Goal: Task Accomplishment & Management: Manage account settings

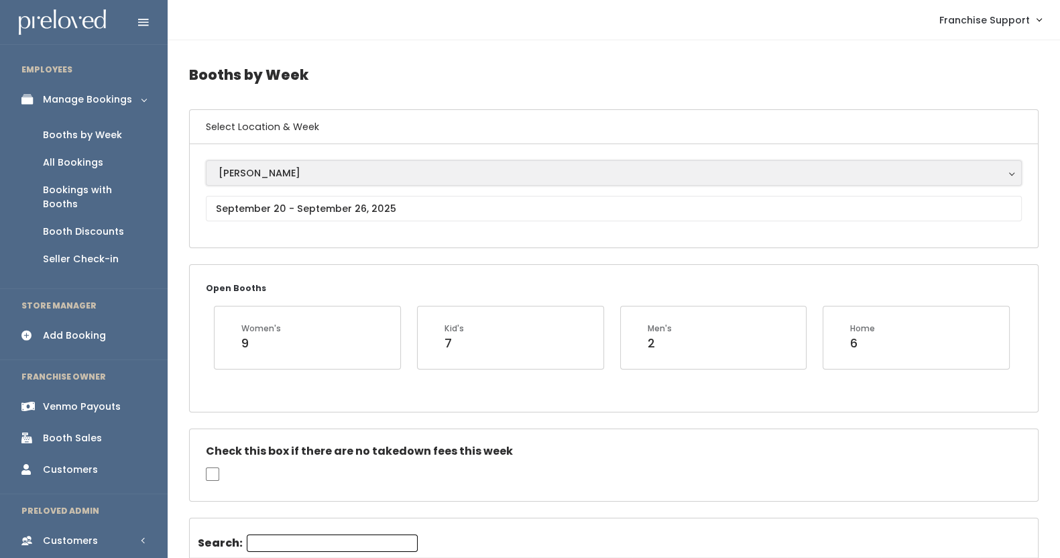
click at [250, 178] on div "[PERSON_NAME]" at bounding box center [614, 173] width 791 height 15
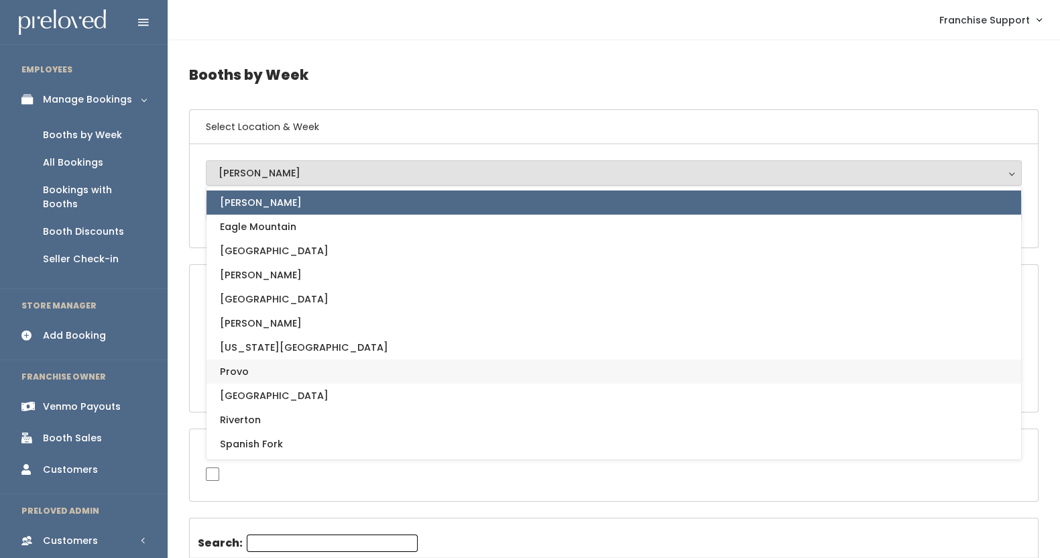
click at [243, 374] on span "Provo" at bounding box center [234, 371] width 29 height 15
select select "1"
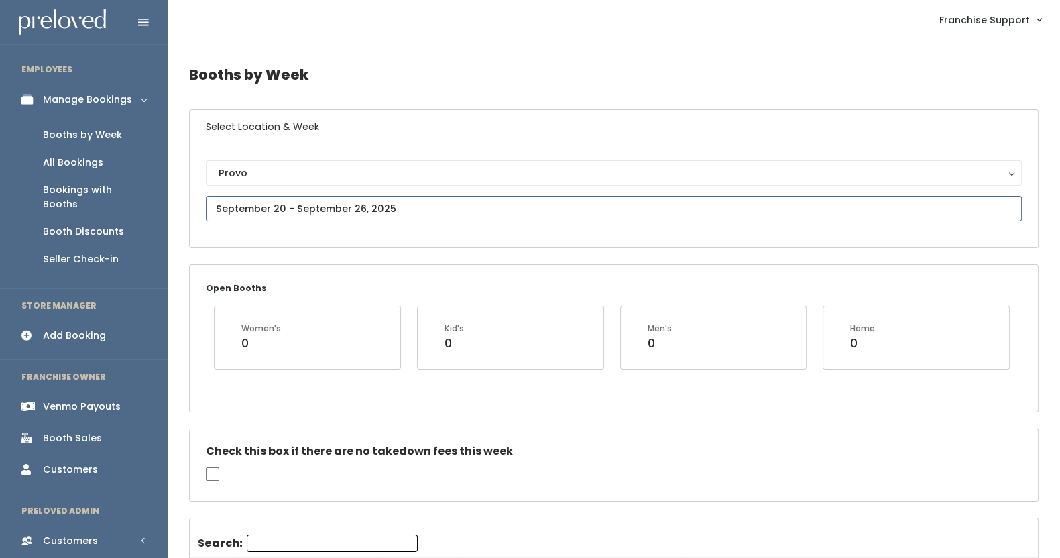
click at [249, 207] on input "text" at bounding box center [614, 208] width 816 height 25
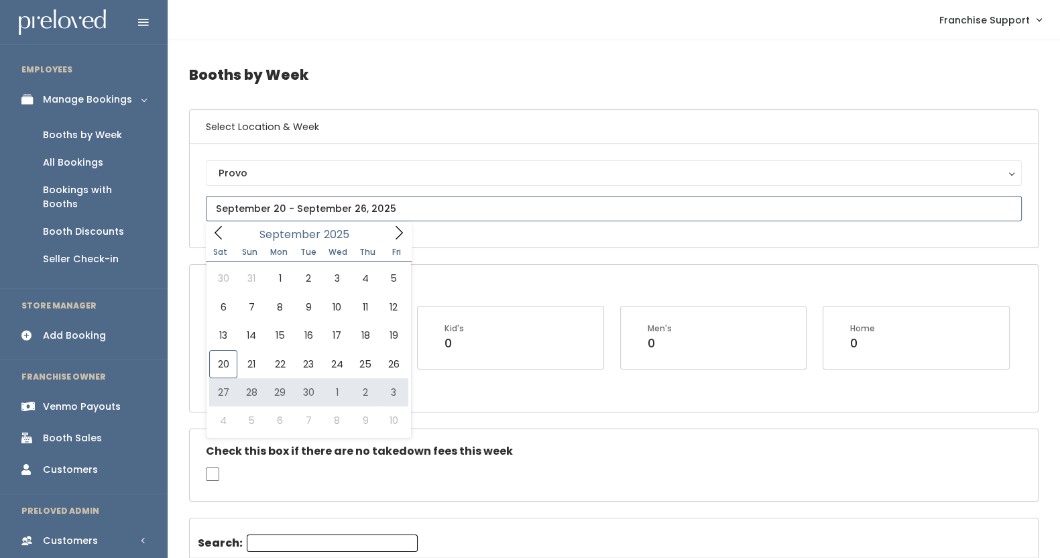
type input "September 27 to October 3"
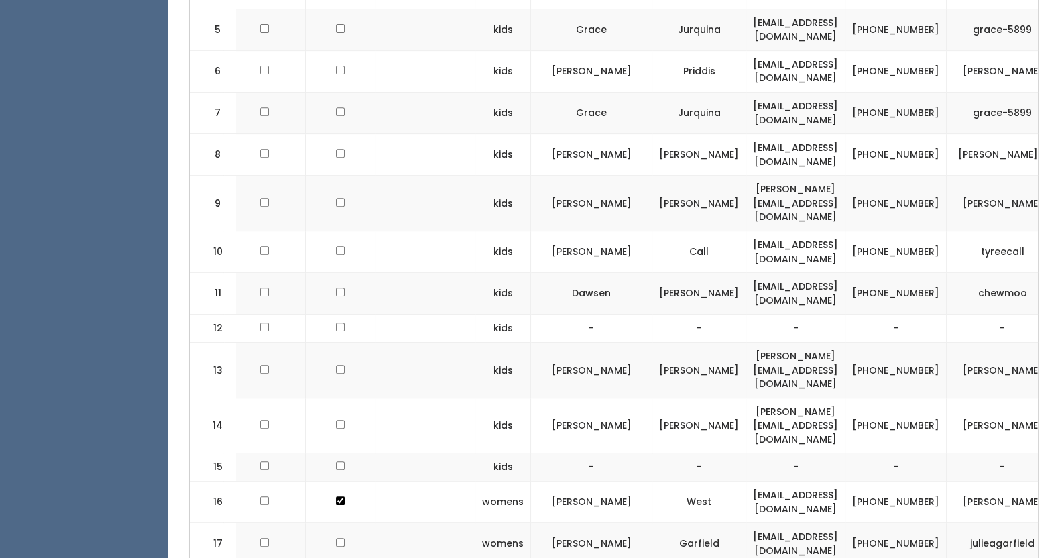
scroll to position [0, 156]
click at [324, 481] on td at bounding box center [342, 502] width 70 height 42
click at [337, 496] on input "checkbox" at bounding box center [341, 500] width 9 height 9
checkbox input "false"
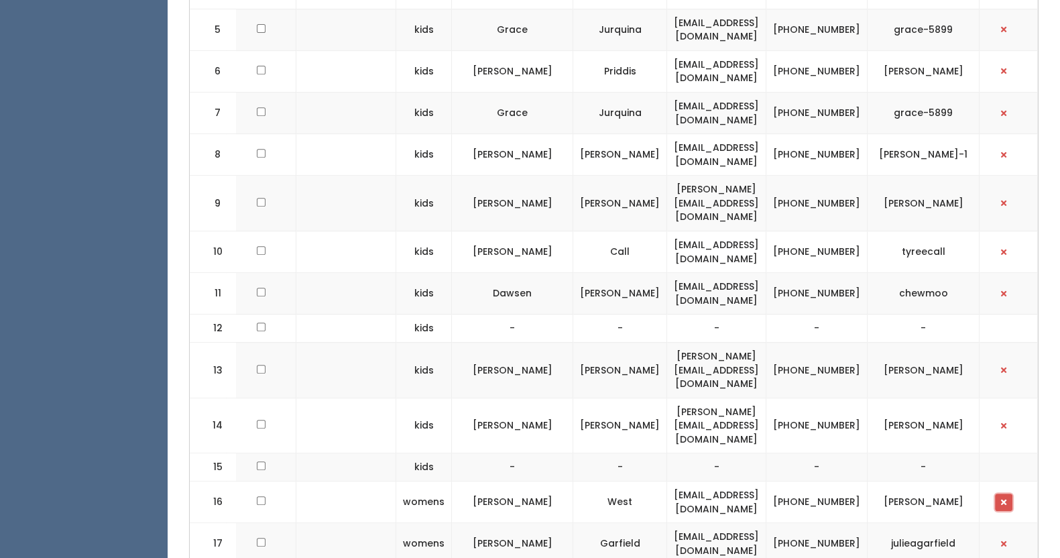
click at [1007, 494] on button "button" at bounding box center [1003, 502] width 17 height 17
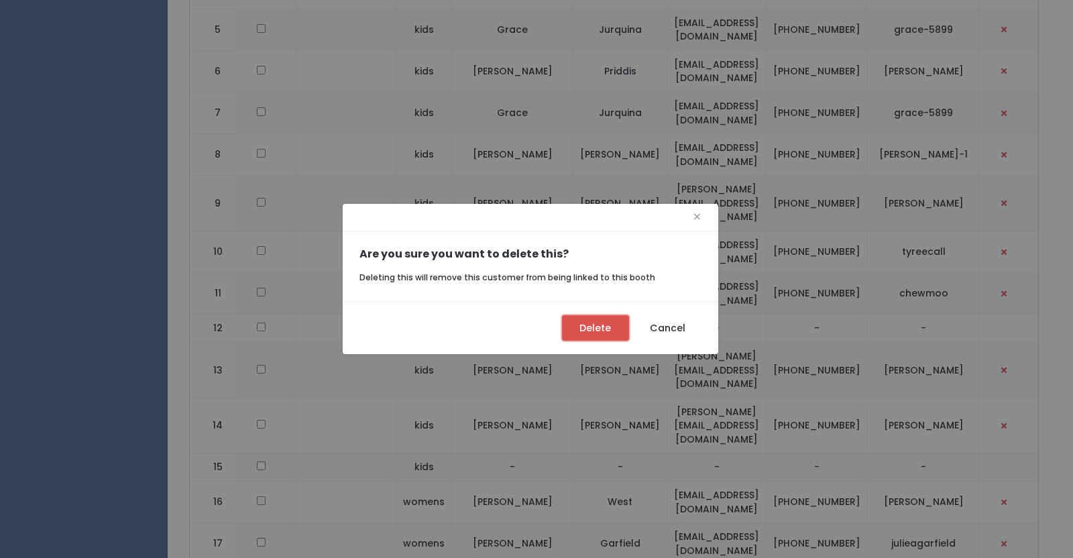
click at [618, 328] on button "Delete" at bounding box center [595, 327] width 67 height 25
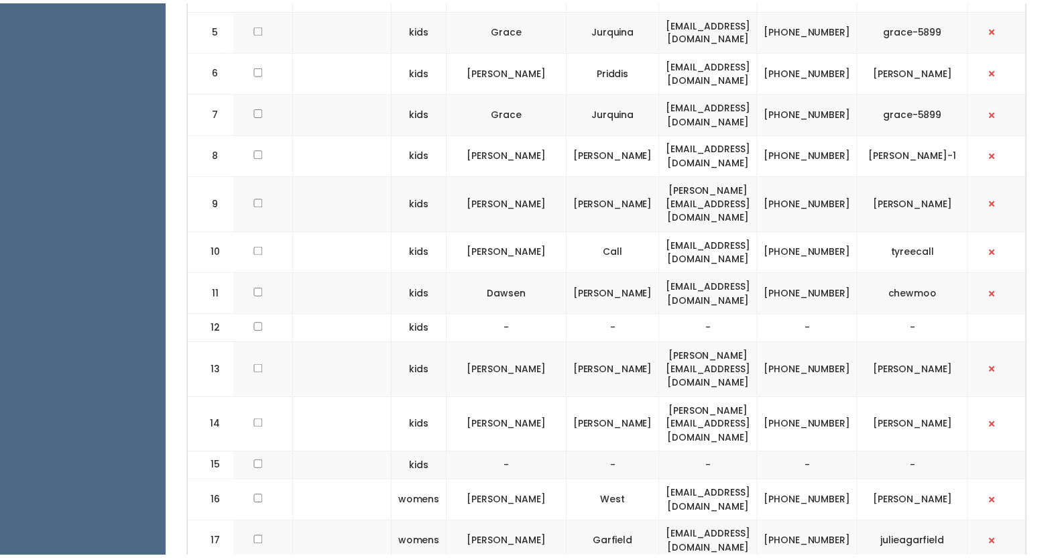
scroll to position [0, 238]
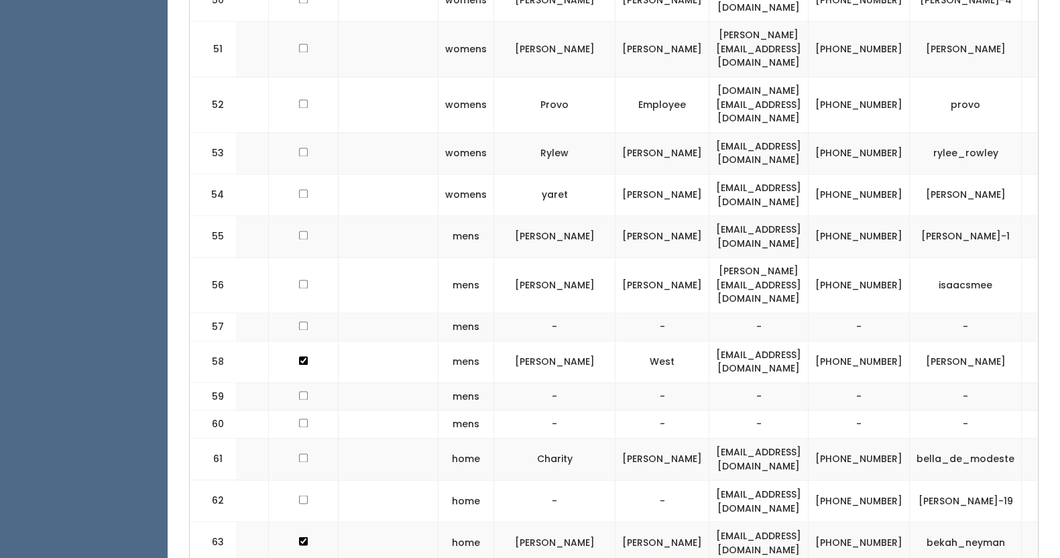
scroll to position [0, 191]
click at [302, 356] on input "checkbox" at bounding box center [306, 360] width 9 height 9
checkbox input "false"
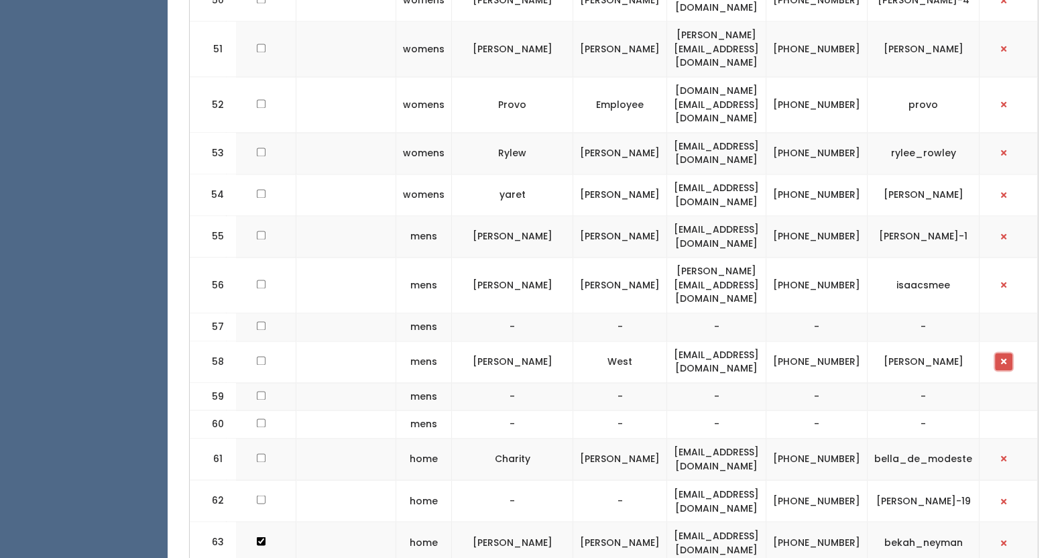
click at [1000, 353] on button "button" at bounding box center [1003, 361] width 17 height 17
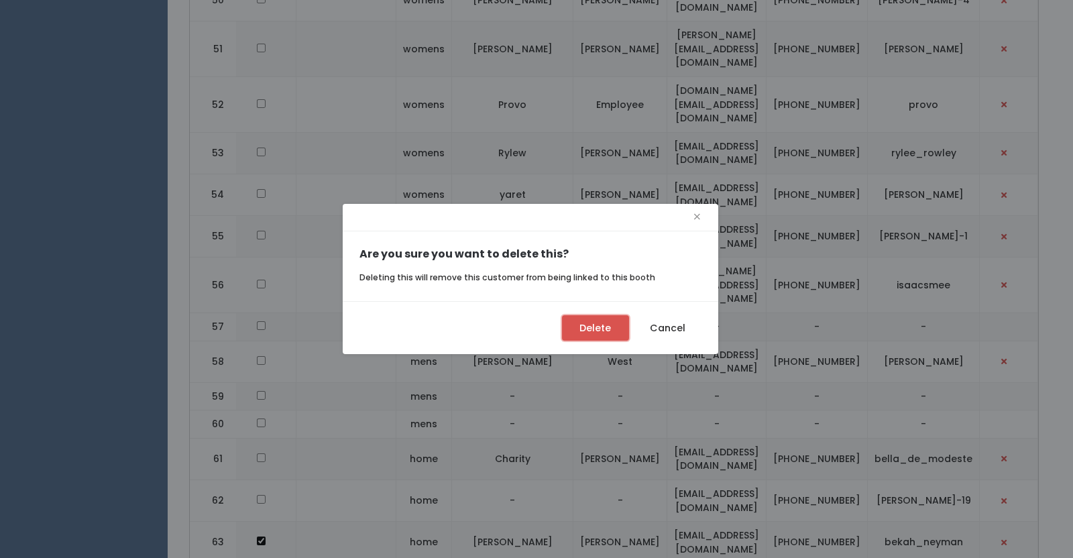
click at [594, 330] on button "Delete" at bounding box center [595, 327] width 67 height 25
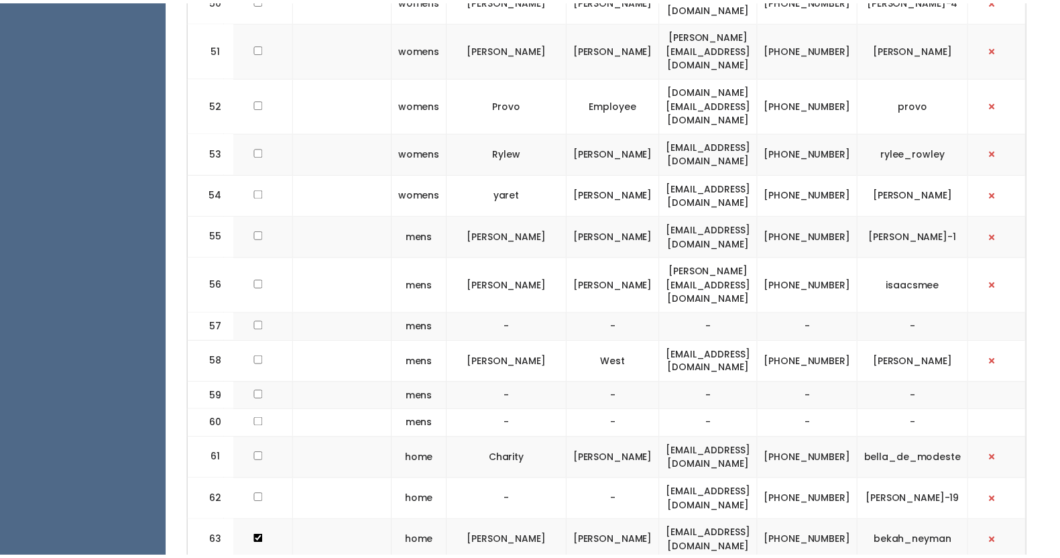
scroll to position [0, 238]
